Goal: Information Seeking & Learning: Learn about a topic

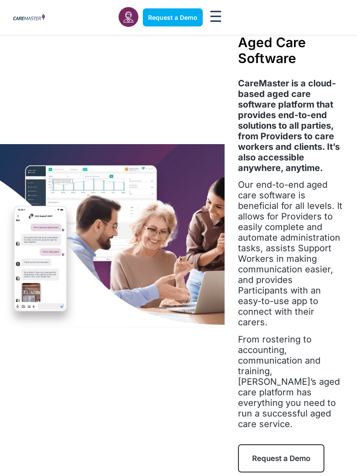
click at [294, 139] on strong "CareMaster is a cloud-based aged care software platform that provides end-to-en…" at bounding box center [289, 125] width 102 height 95
click at [262, 145] on strong "CareMaster is a cloud-based aged care software platform that provides end-to-en…" at bounding box center [289, 125] width 102 height 95
click at [303, 95] on strong "CareMaster is a cloud-based aged care software platform that provides end-to-en…" at bounding box center [289, 125] width 102 height 95
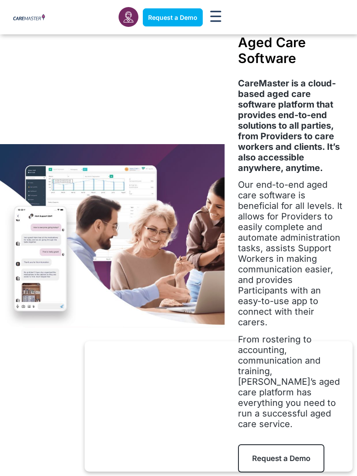
scroll to position [442, 0]
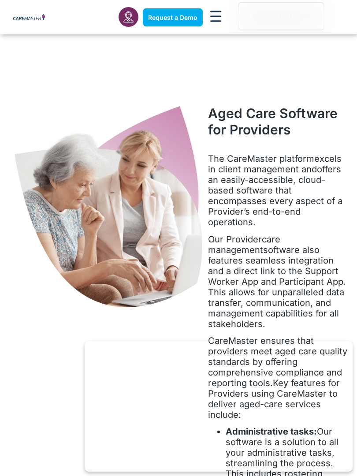
click at [256, 83] on div "Aged Care Software for Providers The CareMaster platform excels in client manag…" at bounding box center [278, 446] width 140 height 726
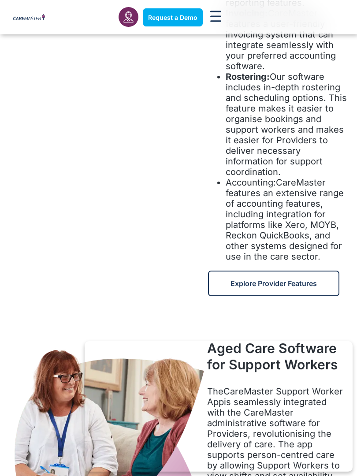
click at [298, 148] on span "Our software includes in-depth rostering and scheduling options. This feature m…" at bounding box center [285, 124] width 121 height 106
click at [298, 86] on span "Our software includes in-depth rostering and scheduling options. This feature m…" at bounding box center [285, 124] width 121 height 106
click at [300, 87] on span "Our software includes in-depth rostering and scheduling options. This feature m…" at bounding box center [285, 124] width 121 height 106
click at [297, 89] on span "Our software includes in-depth rostering and scheduling options. This feature m…" at bounding box center [285, 124] width 121 height 106
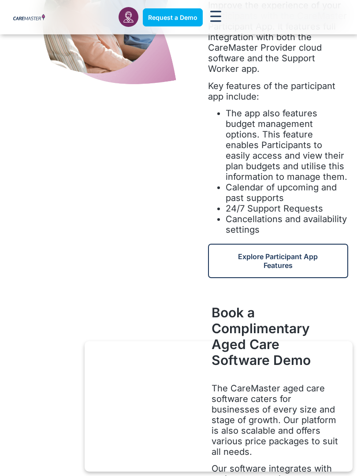
scroll to position [2423, 0]
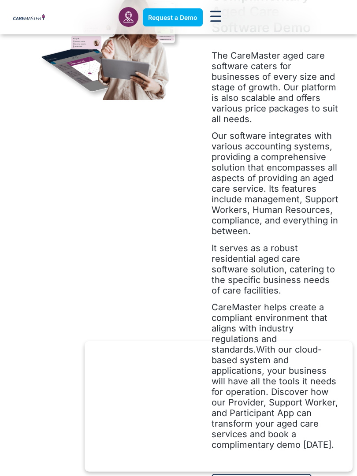
click at [292, 93] on p "The CareMaster aged care software caters for businesses of every size and stage…" at bounding box center [274, 87] width 127 height 74
click at [305, 86] on span "The CareMaster aged care software caters for businesses of every size and stage…" at bounding box center [274, 87] width 126 height 74
click at [255, 92] on p "The CareMaster aged care software caters for businesses of every size and stage…" at bounding box center [274, 87] width 127 height 74
click at [299, 157] on p "Our software integrates with various accounting systems, providing a comprehens…" at bounding box center [274, 183] width 127 height 106
click at [302, 82] on span "The CareMaster aged care software caters for businesses of every size and stage…" at bounding box center [274, 87] width 126 height 74
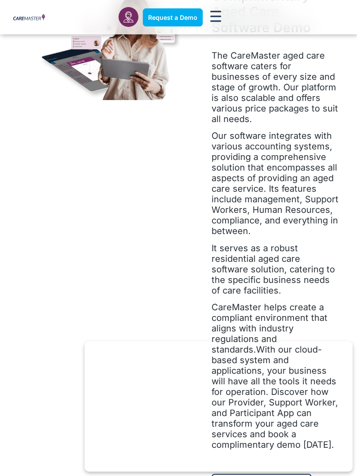
click at [209, 163] on div "Book a Complimentary Aged Care Software Demo The CareMaster aged care software …" at bounding box center [275, 235] width 136 height 536
click at [297, 130] on p "Our software integrates with various accounting systems, providing a comprehens…" at bounding box center [274, 183] width 127 height 106
click at [295, 90] on span "The CareMaster aged care software caters for businesses of every size and stage…" at bounding box center [274, 87] width 126 height 74
click at [258, 93] on p "The CareMaster aged care software caters for businesses of every size and stage…" at bounding box center [274, 87] width 127 height 74
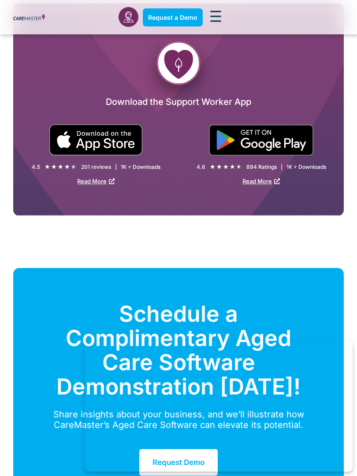
click at [106, 177] on link "Read More" at bounding box center [95, 180] width 37 height 7
click at [303, 95] on div "Download the Support Worker App" at bounding box center [178, 110] width 330 height 30
click at [222, 140] on div at bounding box center [260, 143] width 165 height 38
click at [300, 95] on div "Download the Support Worker App" at bounding box center [178, 110] width 330 height 30
click at [254, 95] on h2 "Download the Support Worker App" at bounding box center [178, 102] width 330 height 14
